Goal: Find contact information: Find contact information

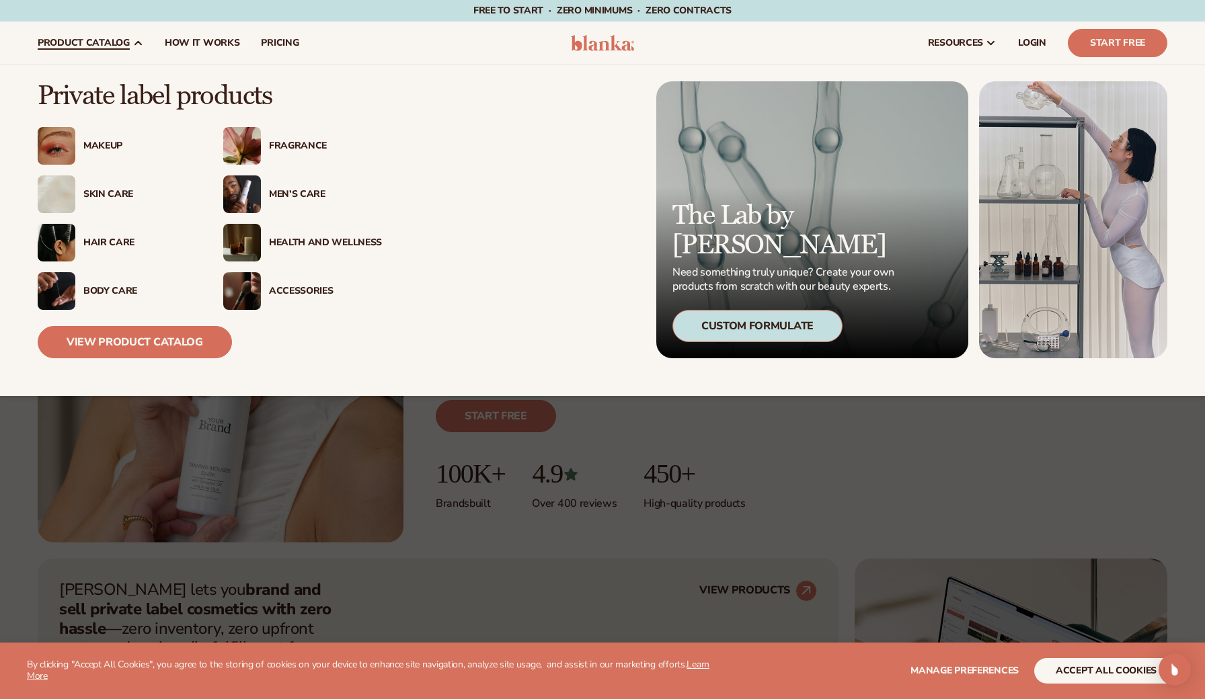
click at [110, 44] on span "product catalog" at bounding box center [84, 43] width 92 height 11
click at [110, 198] on div "Skin Care" at bounding box center [139, 194] width 113 height 11
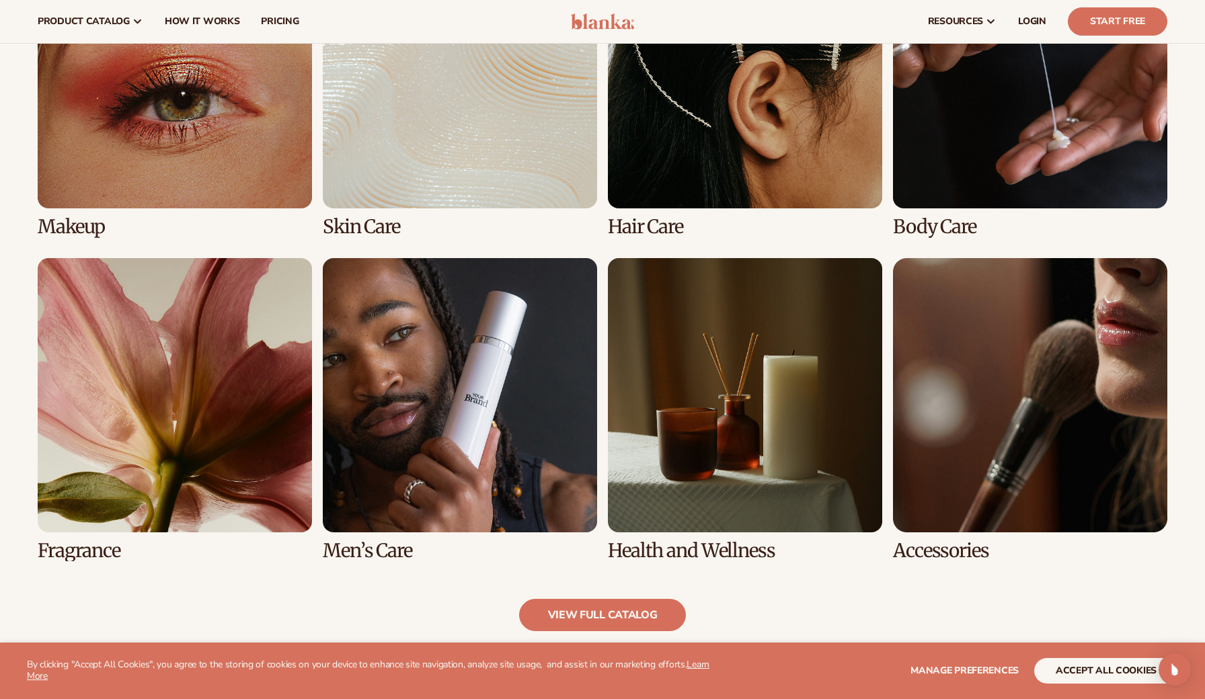
scroll to position [959, 0]
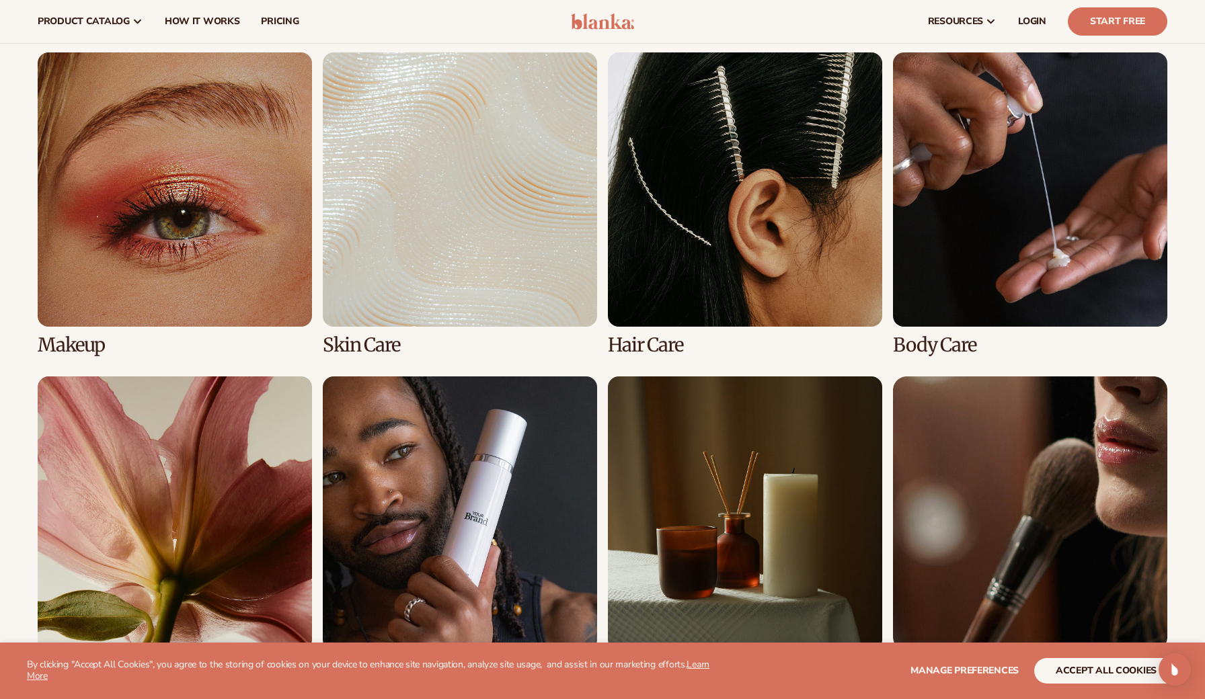
click at [418, 194] on link "2 / 8" at bounding box center [460, 203] width 274 height 303
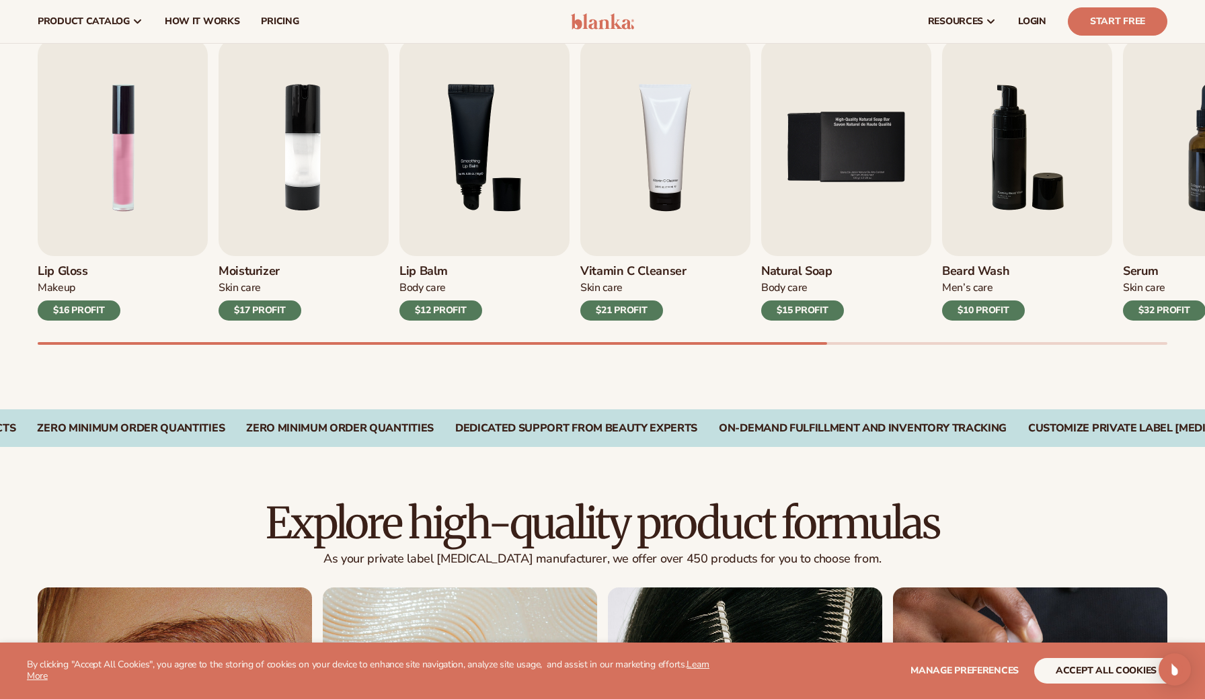
scroll to position [266, 0]
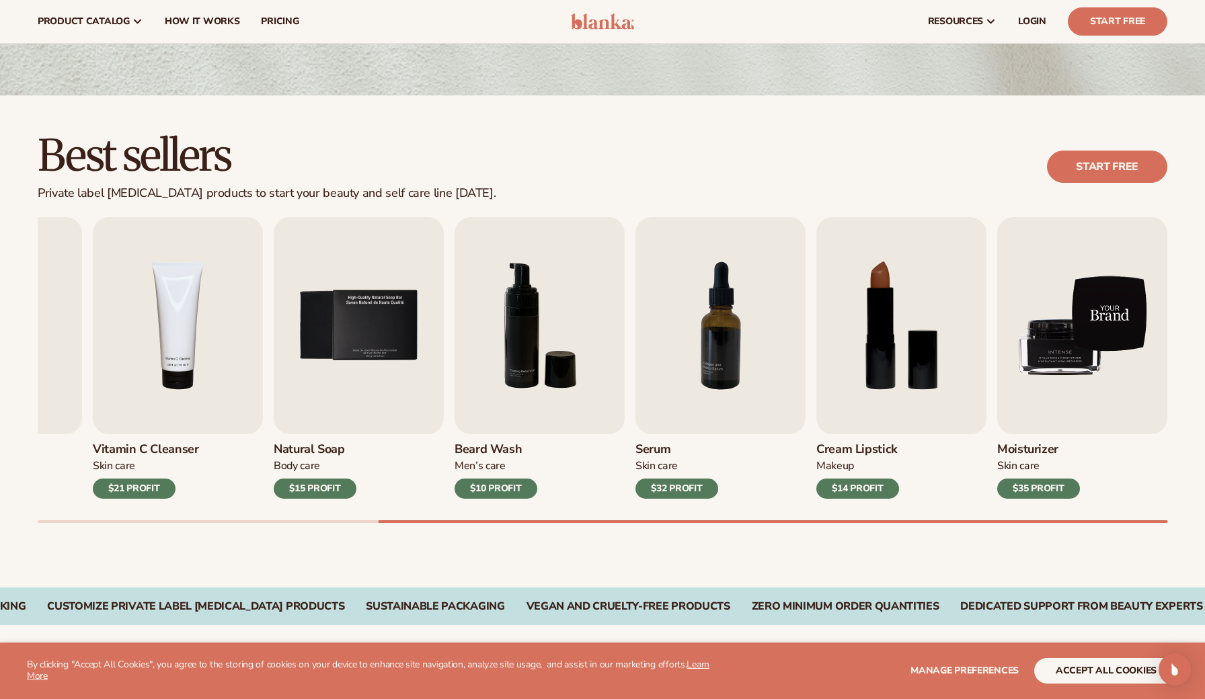
click at [1052, 367] on img "9 / 9" at bounding box center [1082, 325] width 170 height 217
click at [1041, 367] on img "9 / 9" at bounding box center [1082, 325] width 170 height 217
click at [1069, 342] on img "9 / 9" at bounding box center [1082, 325] width 170 height 217
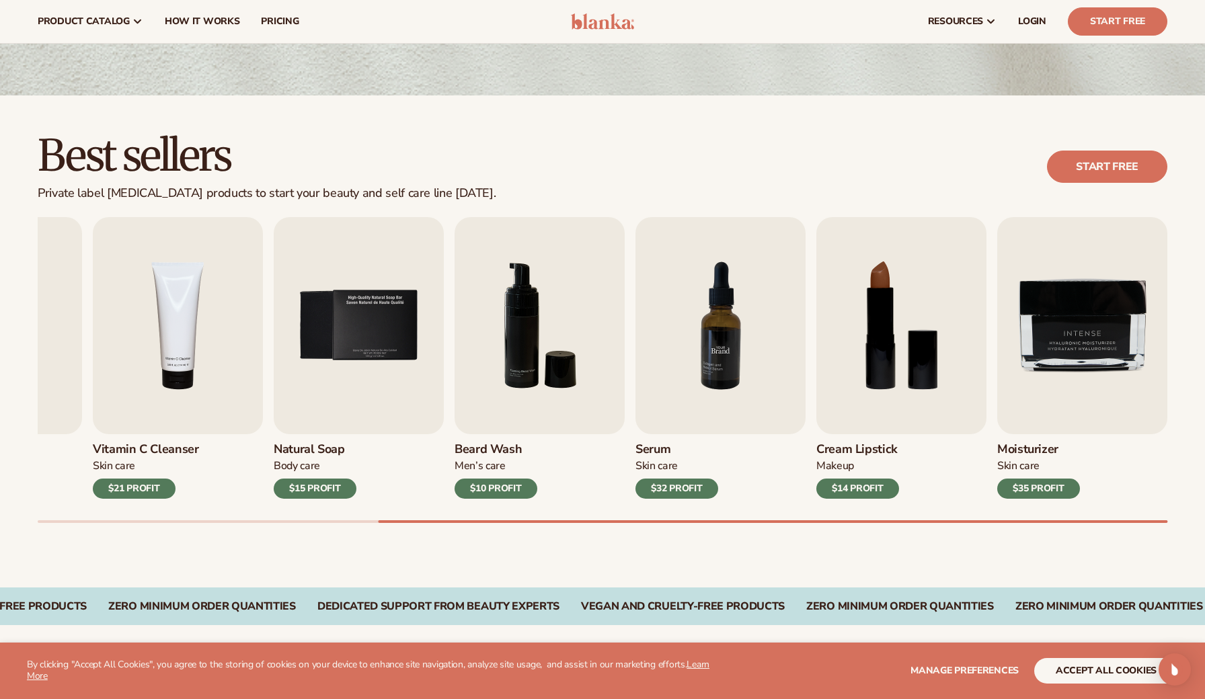
click at [694, 349] on img "7 / 9" at bounding box center [720, 325] width 170 height 217
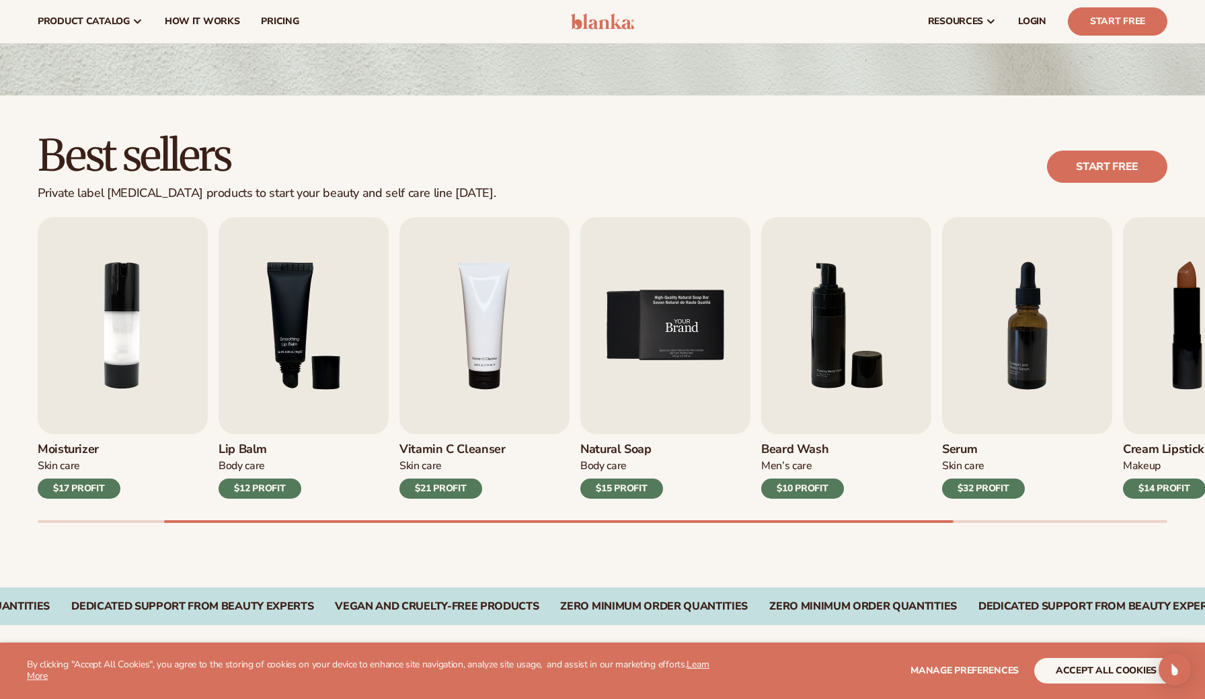
click at [489, 326] on img "4 / 9" at bounding box center [484, 325] width 170 height 217
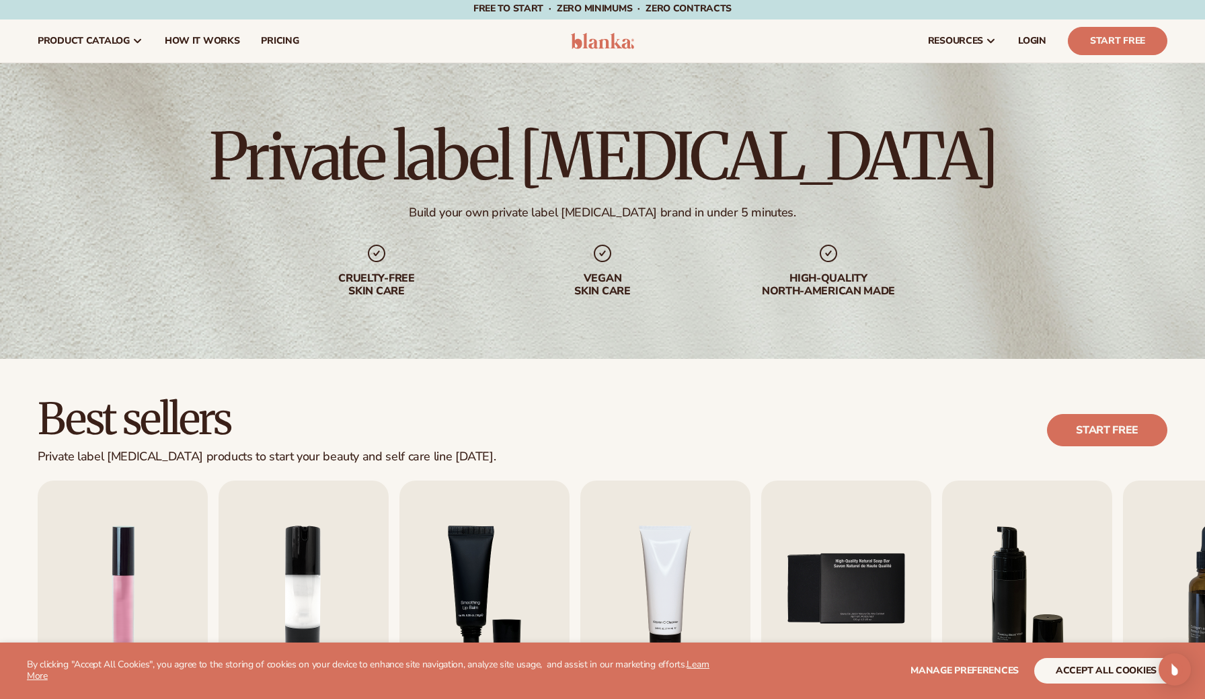
scroll to position [2, 0]
click at [216, 44] on span "How It Works" at bounding box center [202, 41] width 75 height 11
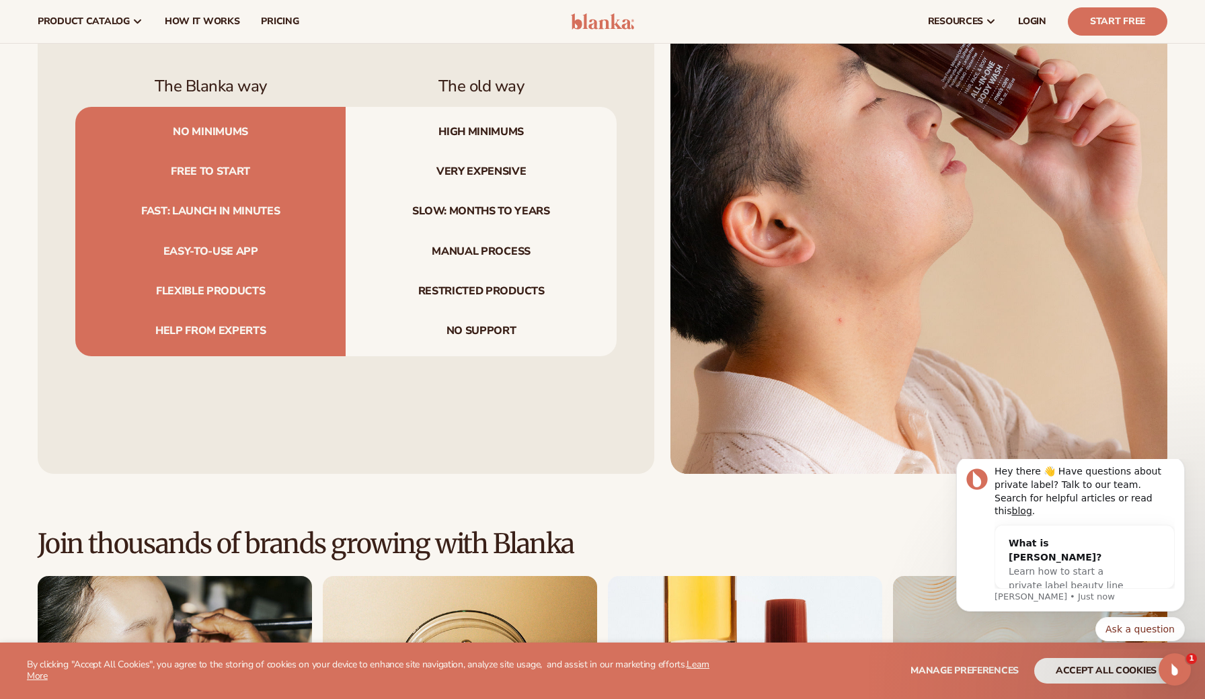
scroll to position [1562, 0]
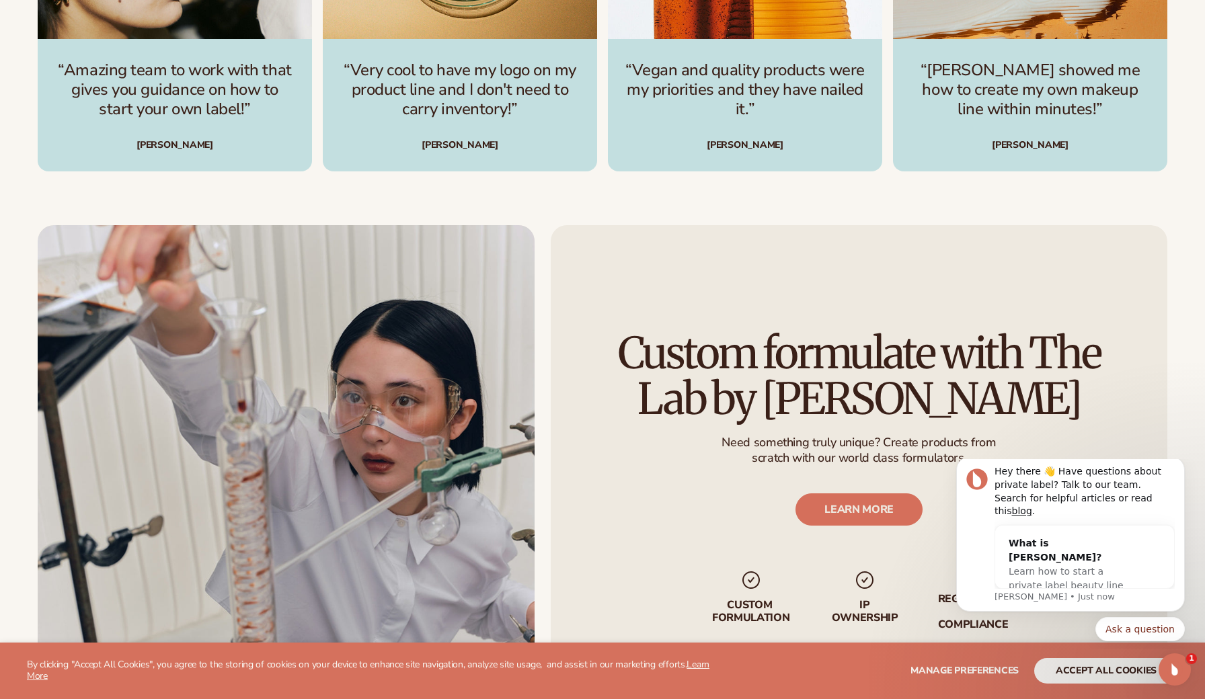
scroll to position [2575, 0]
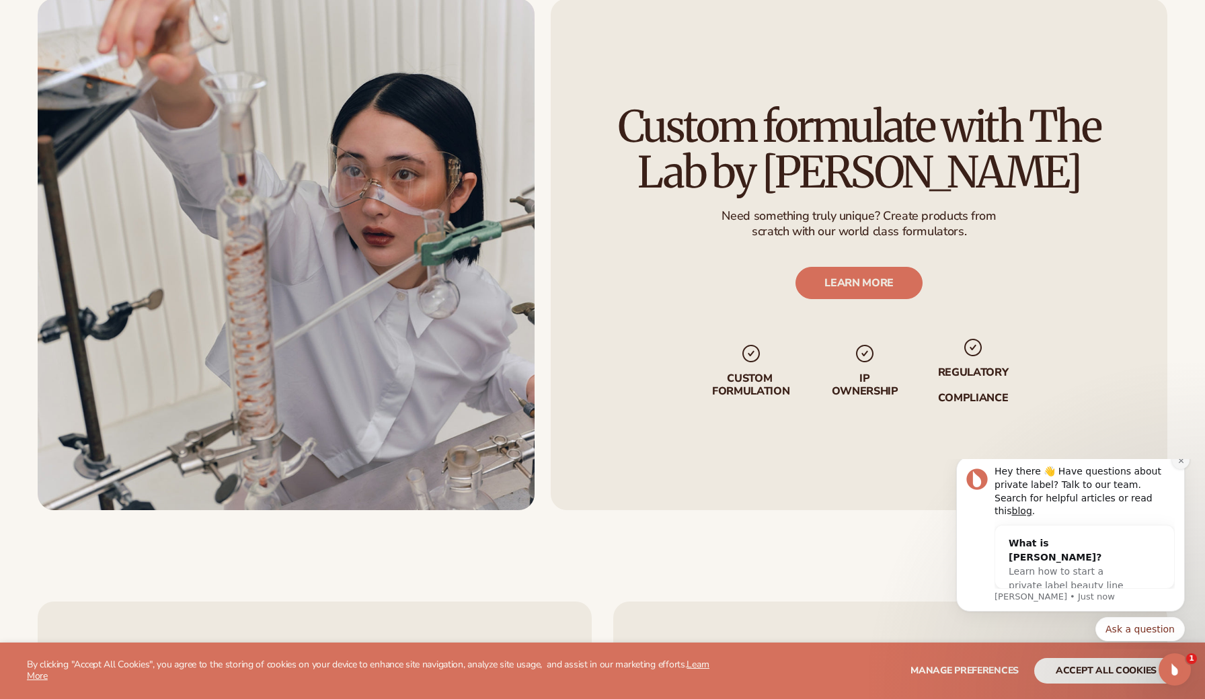
click at [1183, 465] on icon "Dismiss notification" at bounding box center [1180, 460] width 7 height 7
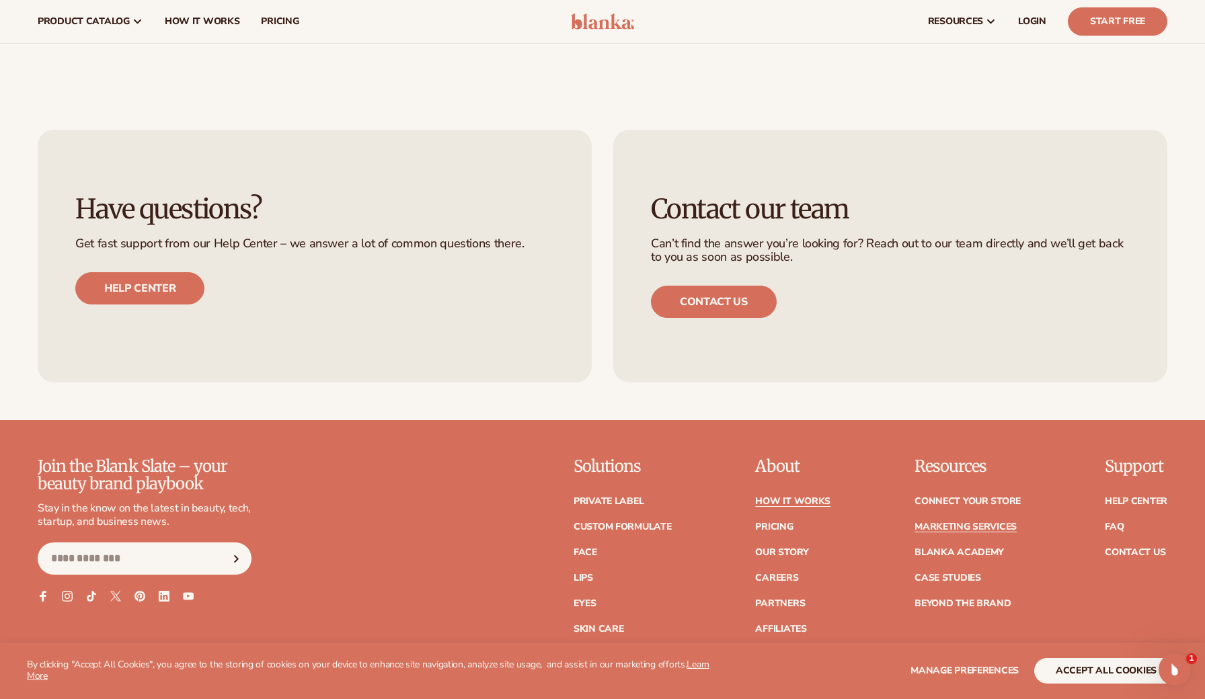
scroll to position [2832, 0]
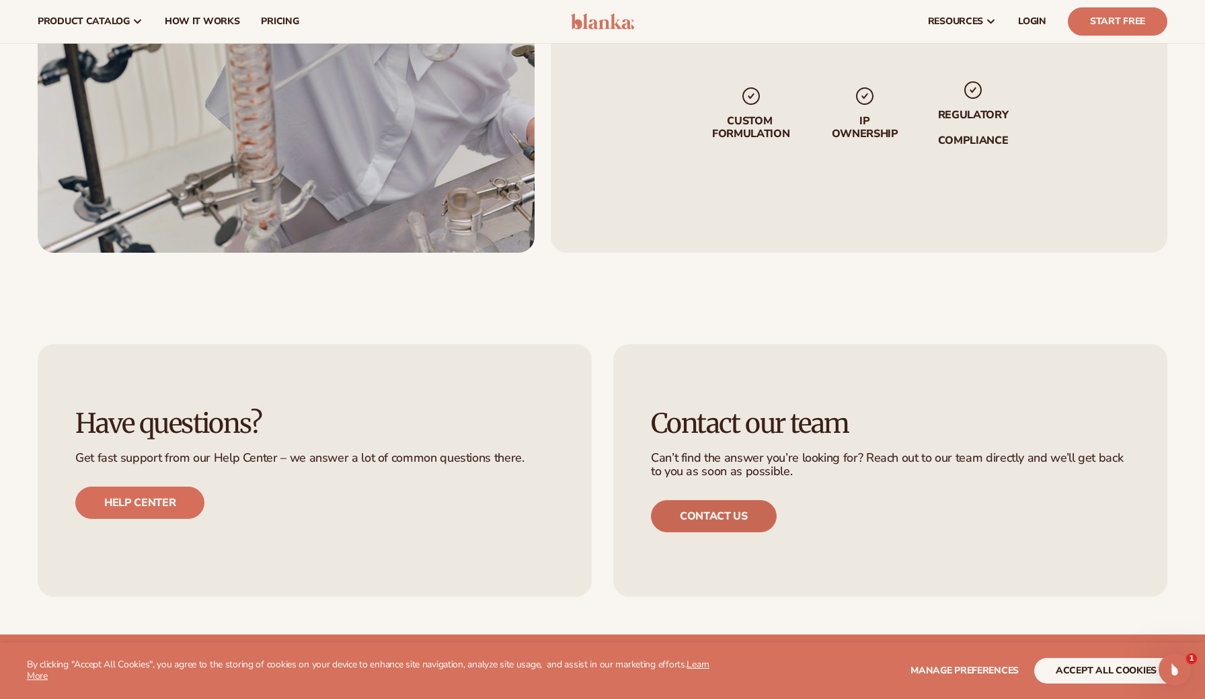
click at [738, 515] on link "Contact us" at bounding box center [714, 516] width 126 height 32
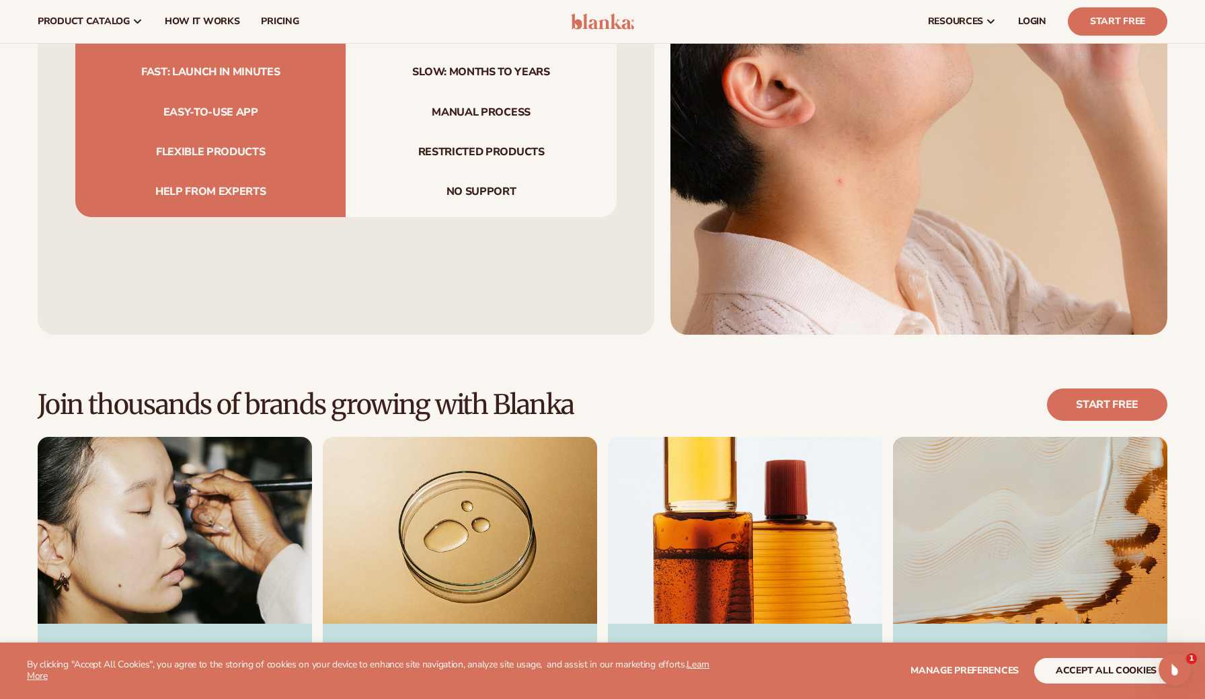
scroll to position [1693, 0]
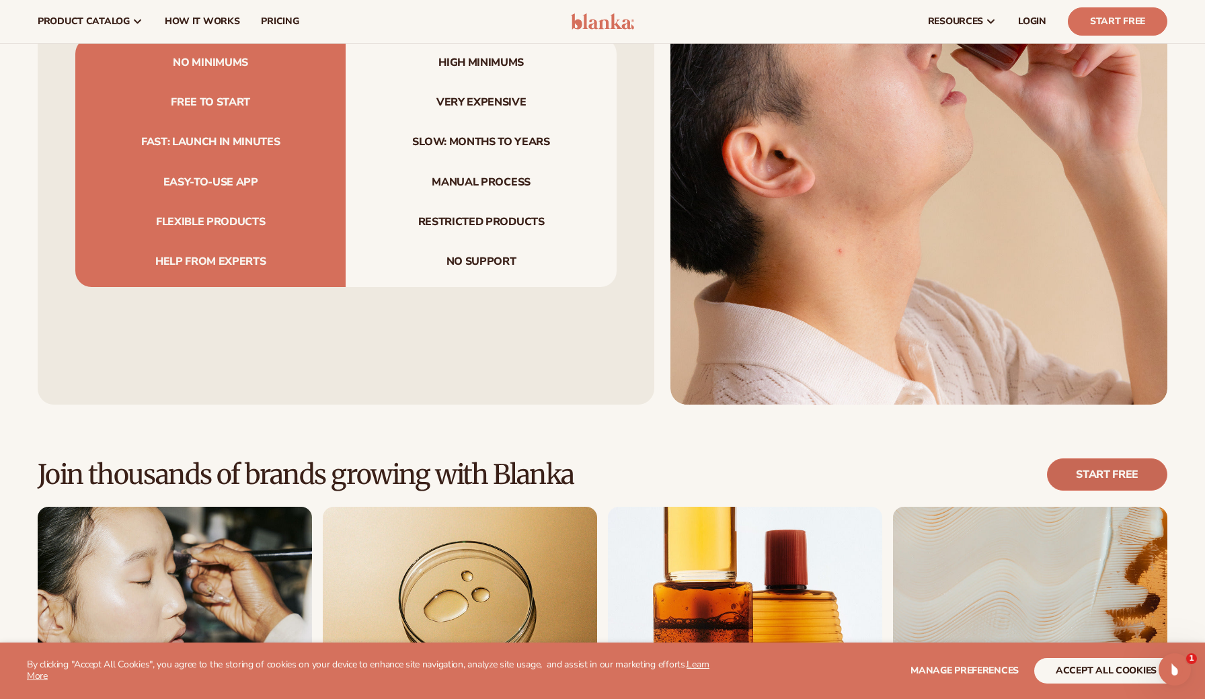
click at [1090, 475] on link "Start free" at bounding box center [1107, 474] width 120 height 32
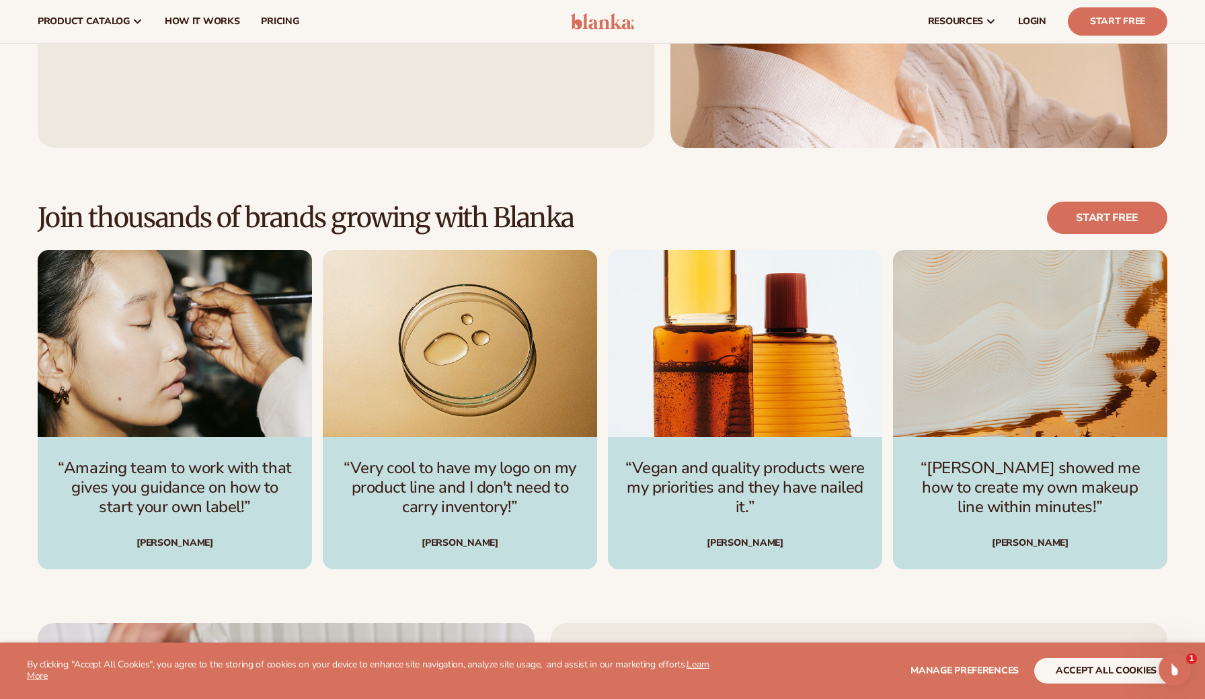
scroll to position [1929, 0]
